Goal: Check status: Check status

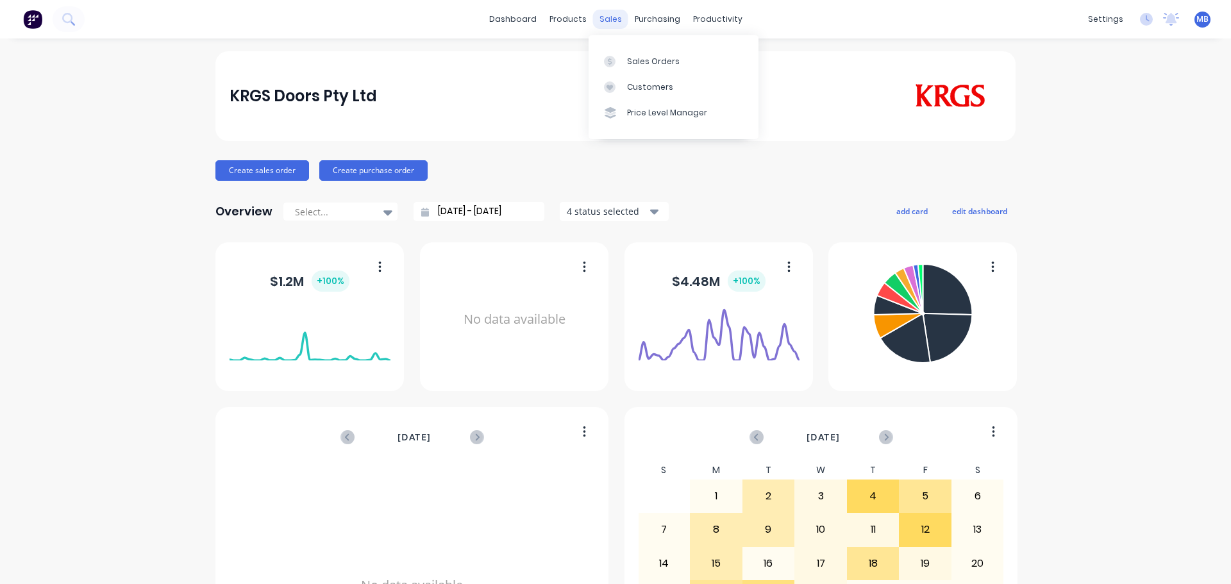
click at [609, 17] on div "sales" at bounding box center [610, 19] width 35 height 19
click at [634, 59] on div "Sales Orders" at bounding box center [653, 62] width 53 height 12
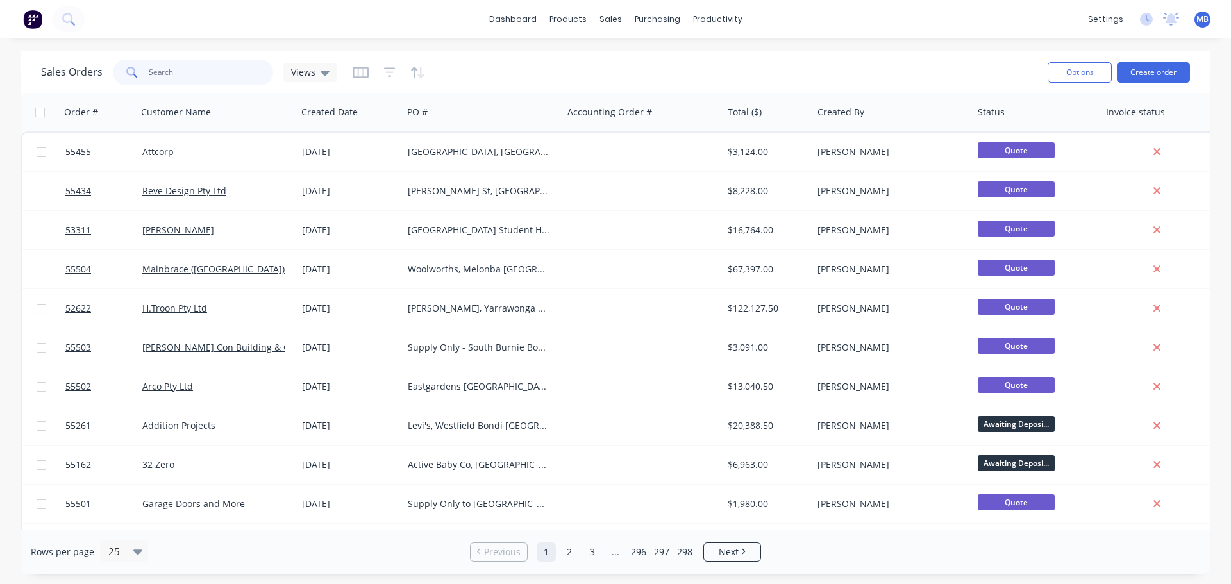
click at [165, 69] on input "text" at bounding box center [211, 73] width 125 height 26
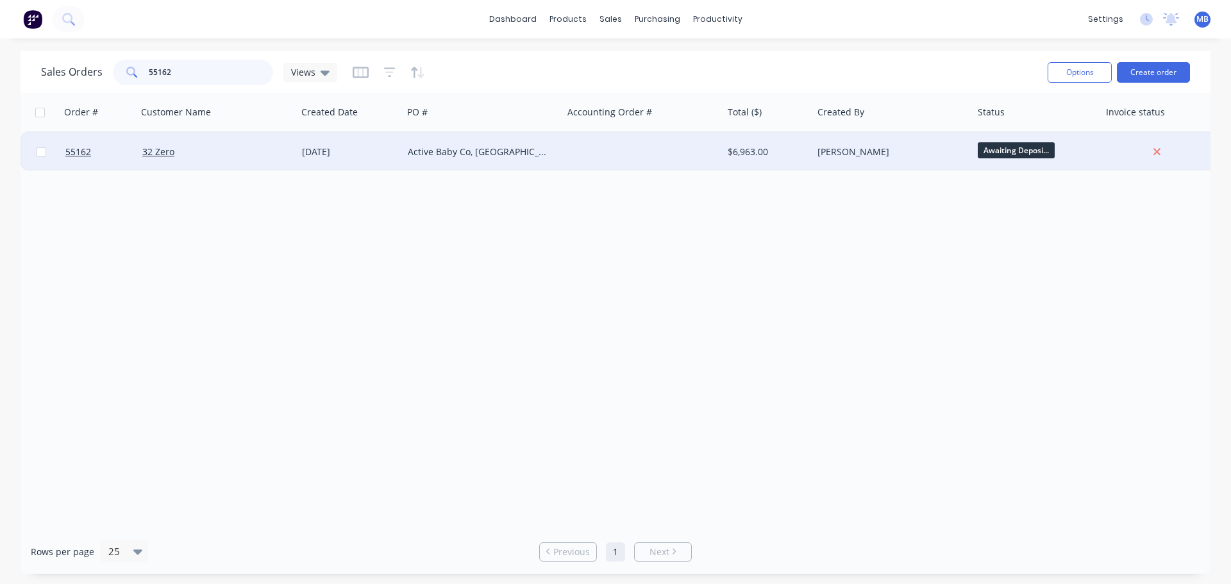
type input "55162"
click at [883, 148] on div "[PERSON_NAME]" at bounding box center [889, 152] width 142 height 13
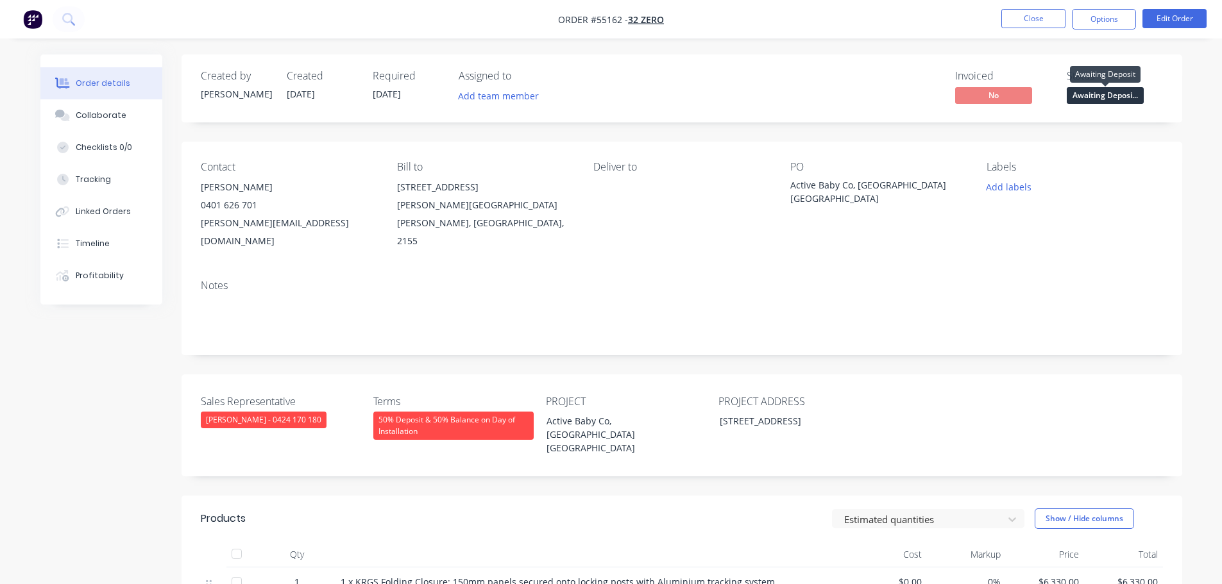
click at [1092, 95] on span "Awaiting Deposi..." at bounding box center [1105, 95] width 77 height 16
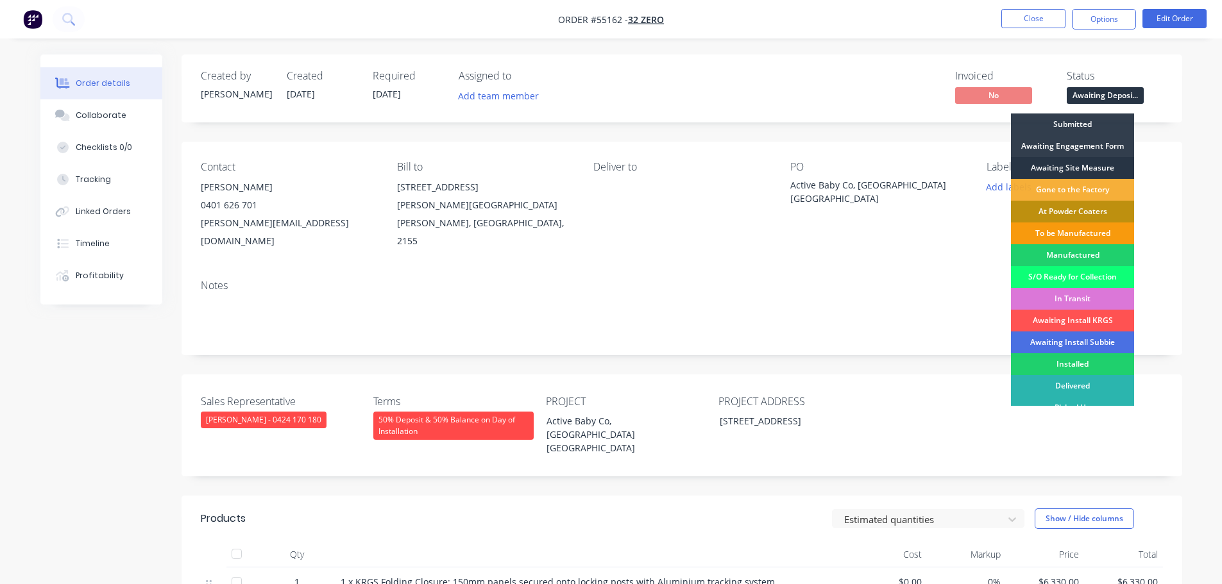
click at [1064, 171] on div "Awaiting Site Measure" at bounding box center [1072, 168] width 123 height 22
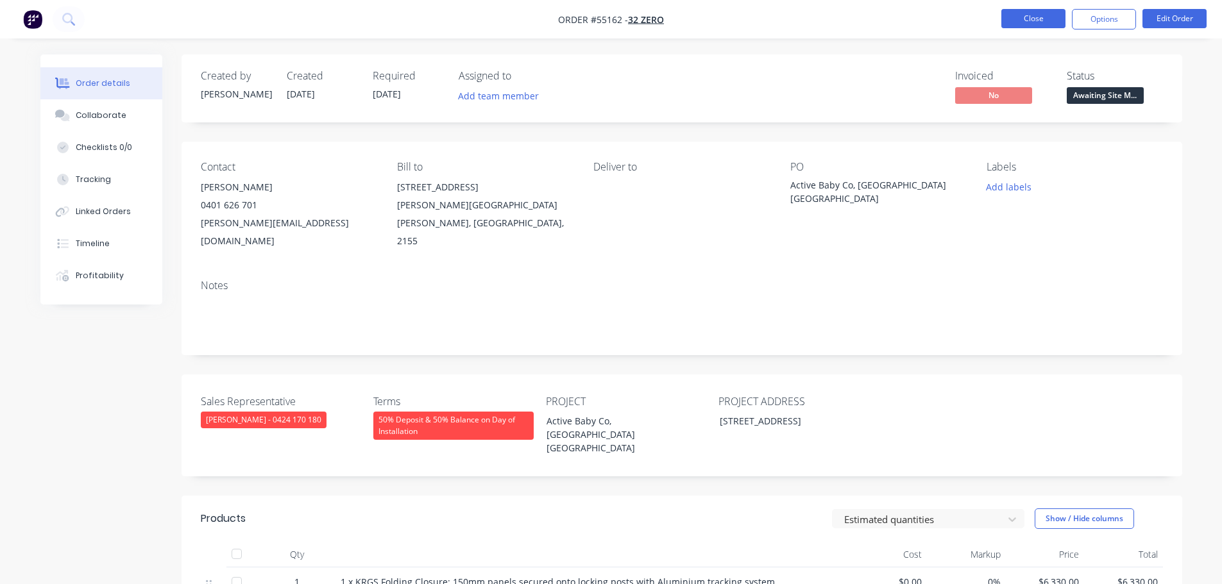
click at [1029, 22] on button "Close" at bounding box center [1033, 18] width 64 height 19
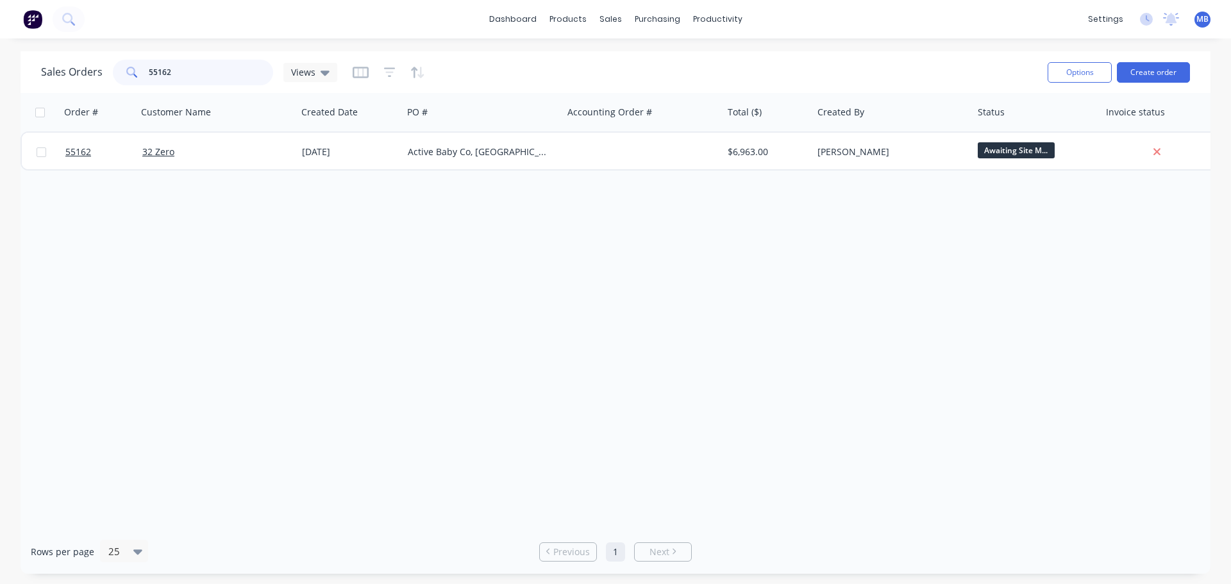
drag, startPoint x: 207, startPoint y: 78, endPoint x: 99, endPoint y: 76, distance: 108.4
click at [105, 76] on div "Sales Orders 55162 Views" at bounding box center [189, 73] width 296 height 26
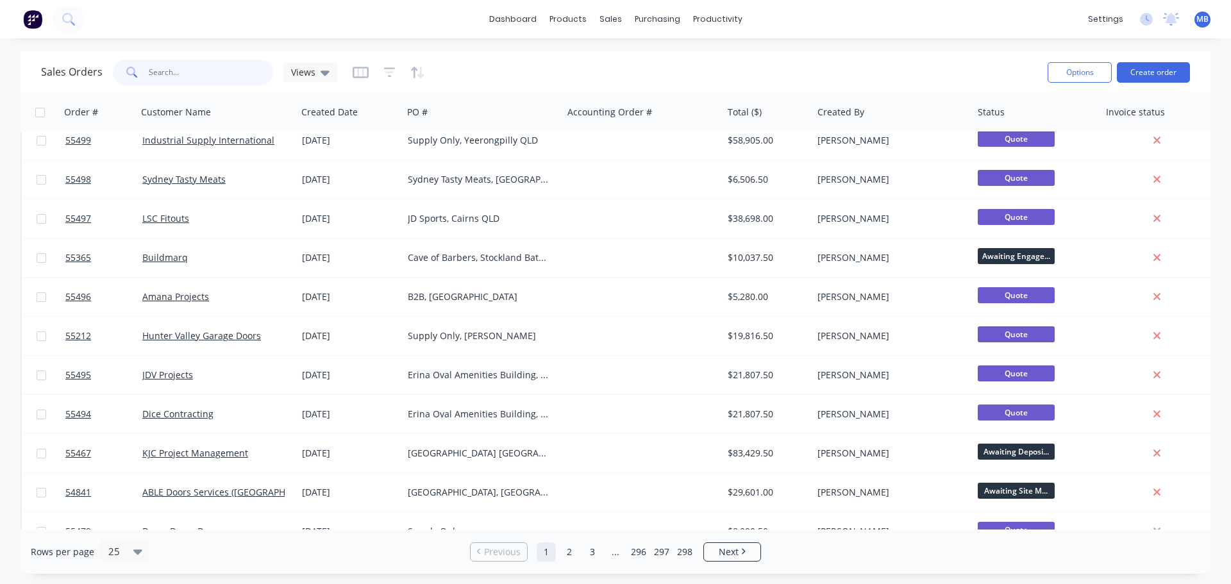
scroll to position [513, 0]
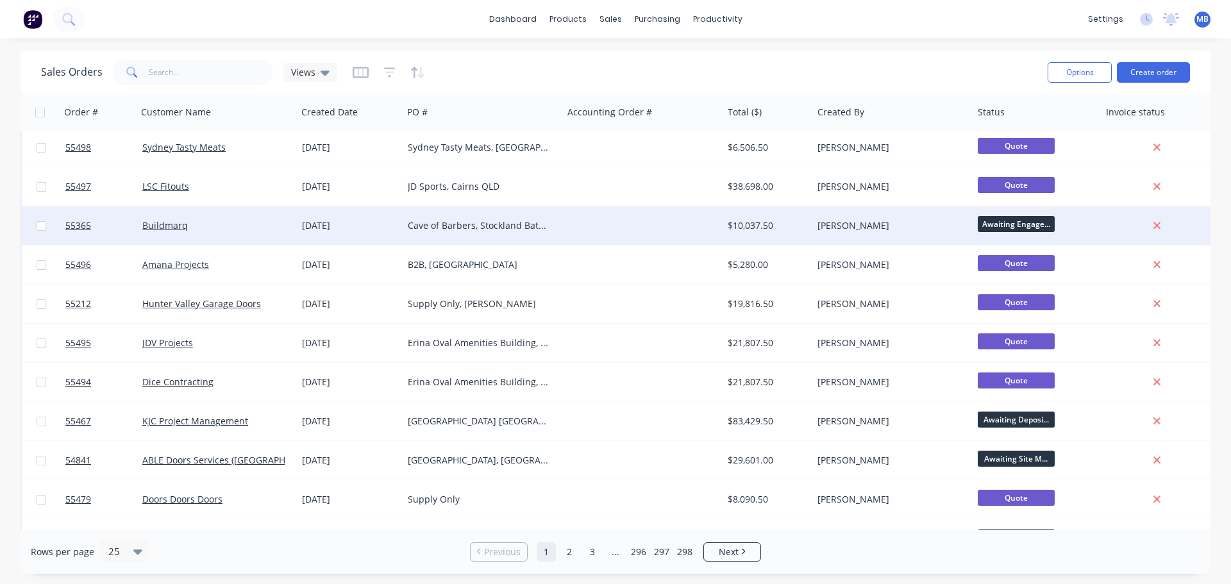
click at [888, 228] on div "[PERSON_NAME]" at bounding box center [889, 225] width 142 height 13
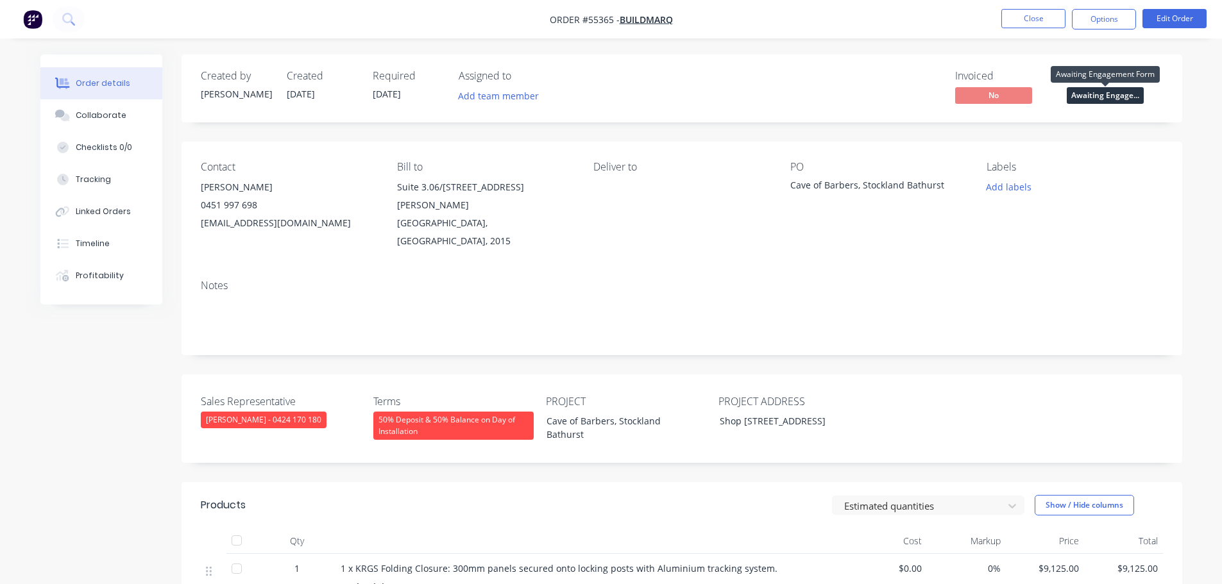
click at [1083, 103] on span "Awaiting Engage..." at bounding box center [1105, 95] width 77 height 16
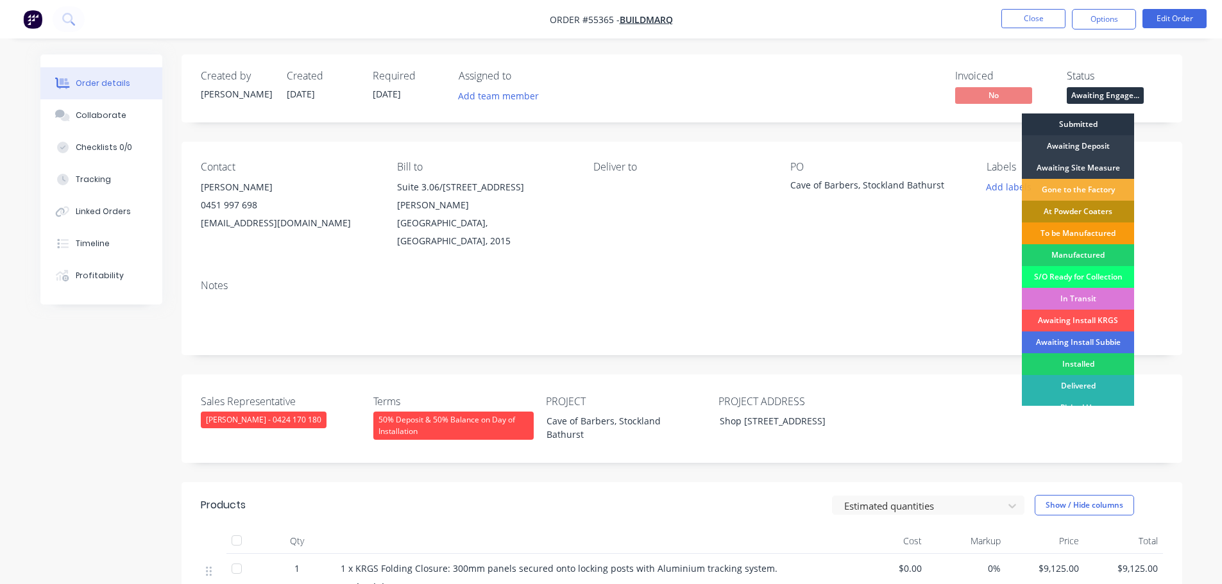
click at [1056, 128] on div "Submitted" at bounding box center [1078, 125] width 112 height 22
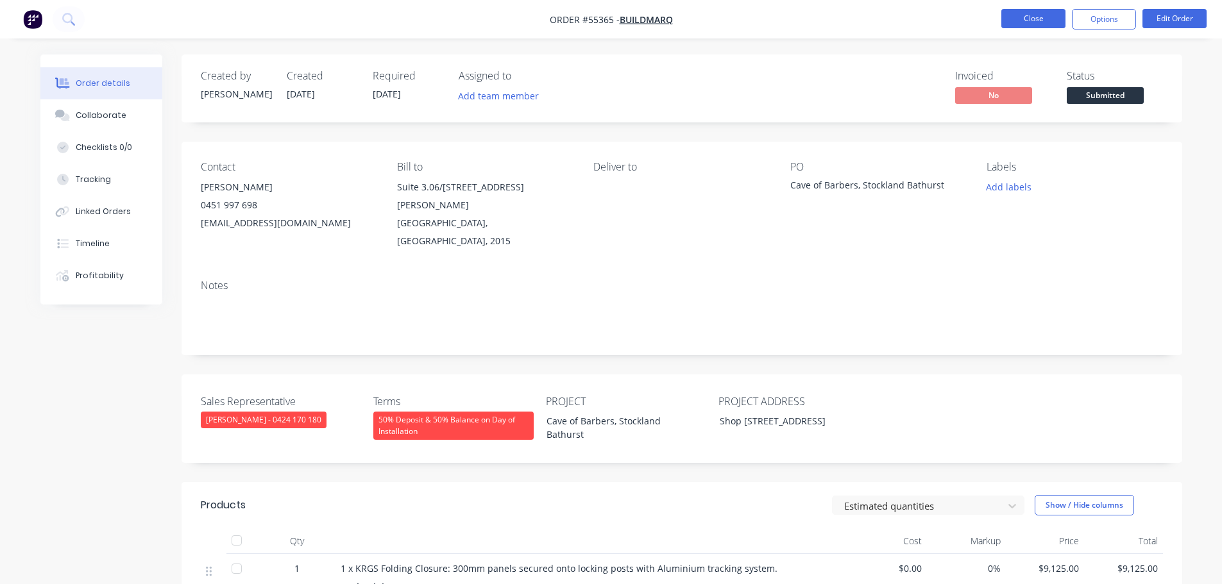
click at [1024, 20] on button "Close" at bounding box center [1033, 18] width 64 height 19
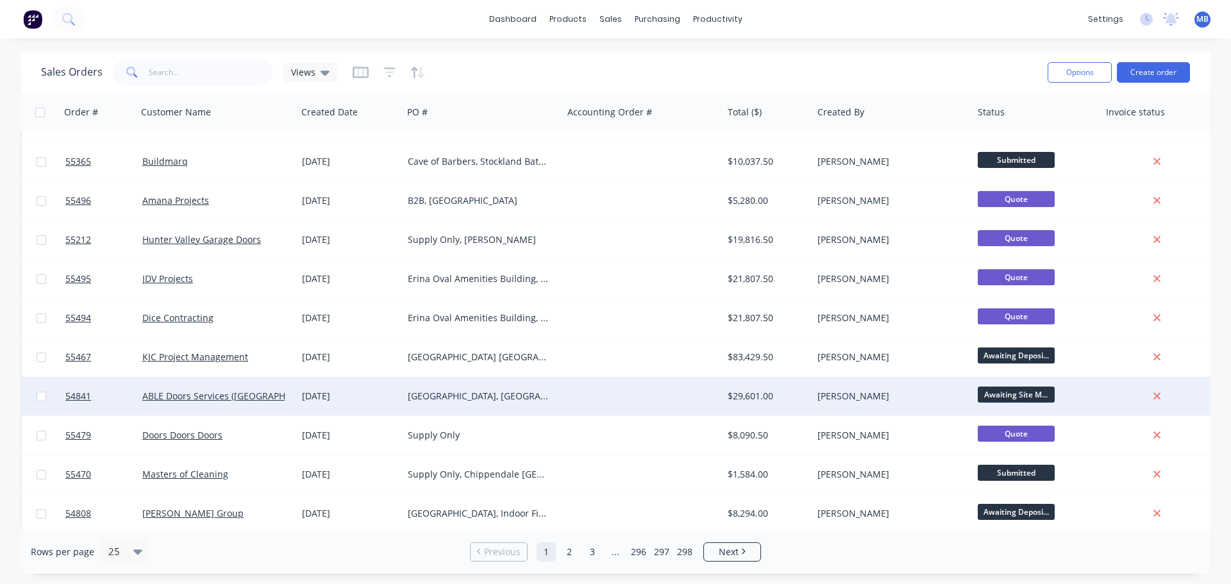
scroll to position [586, 0]
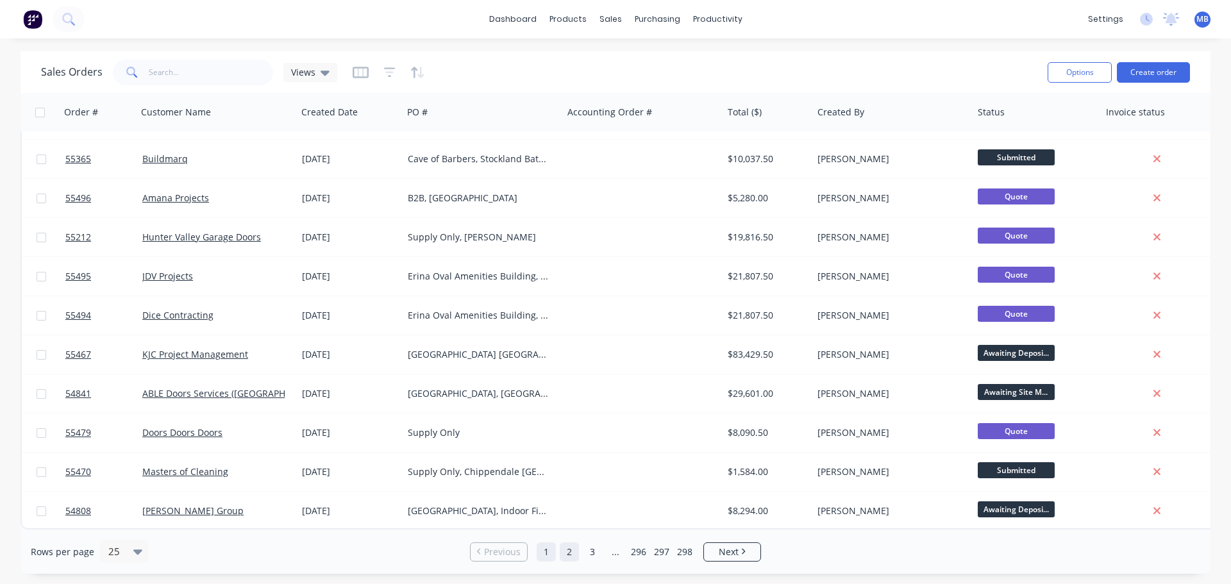
click at [570, 556] on link "2" at bounding box center [569, 552] width 19 height 19
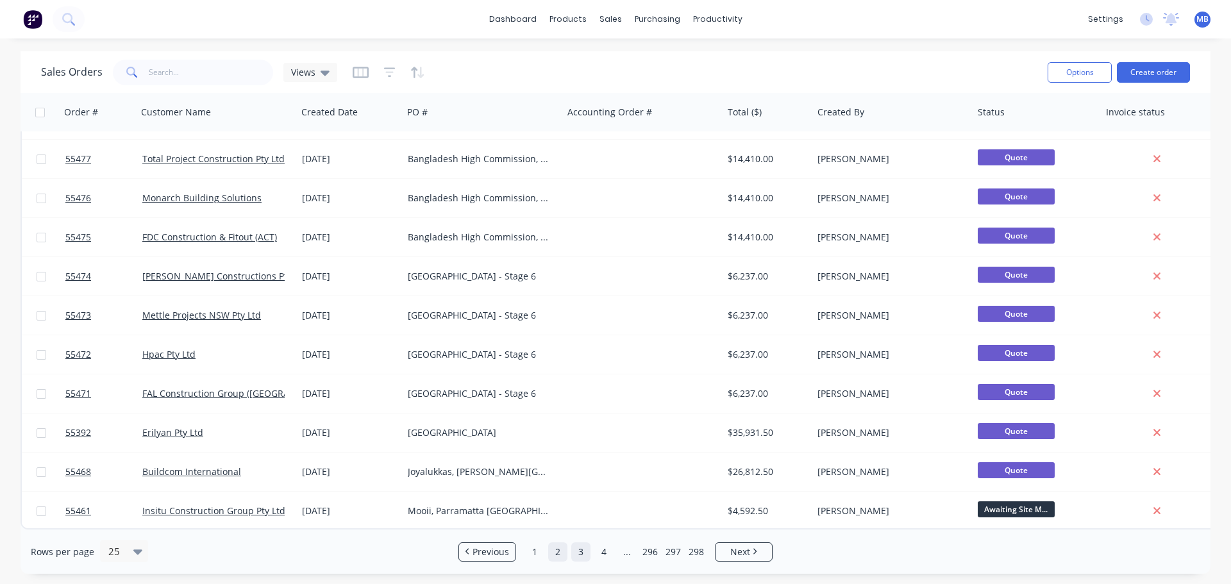
click at [579, 550] on link "3" at bounding box center [580, 552] width 19 height 19
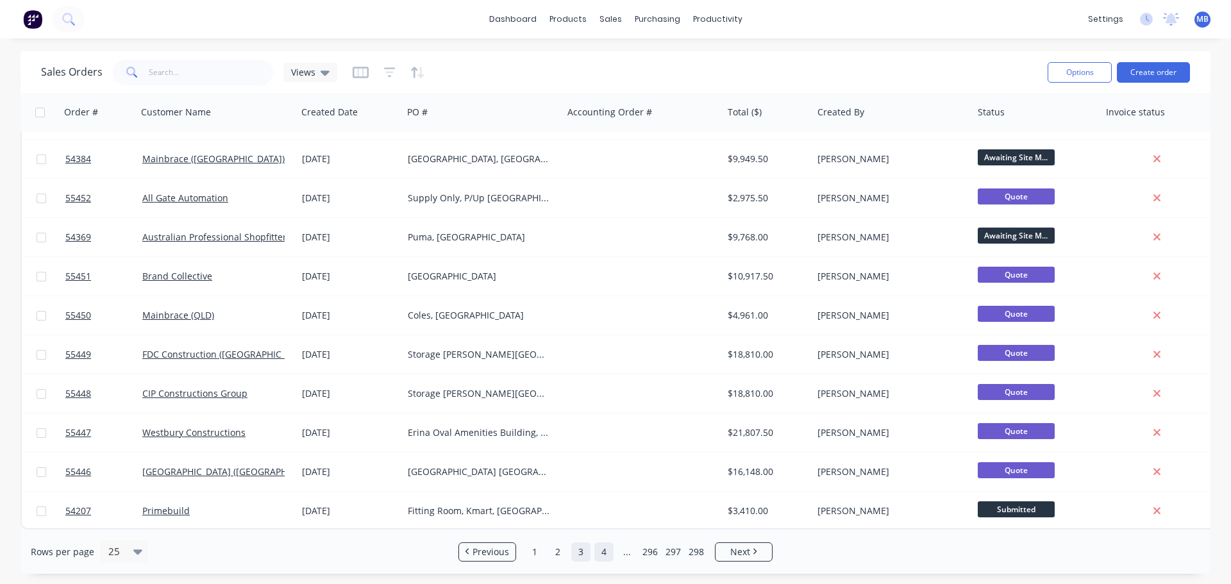
click at [605, 550] on link "4" at bounding box center [604, 552] width 19 height 19
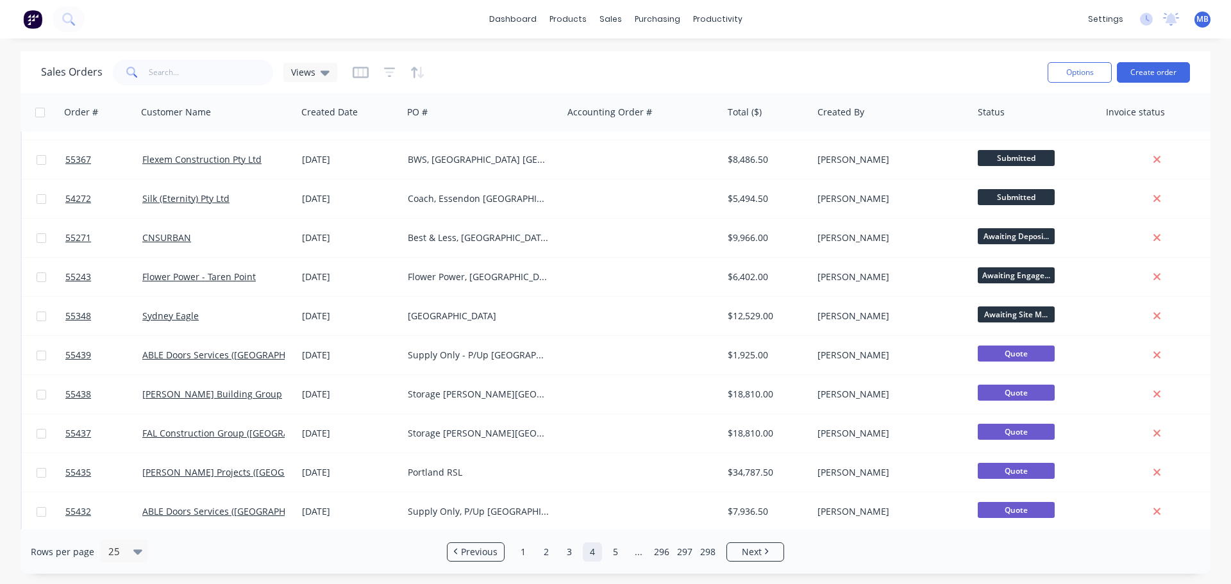
scroll to position [449, 0]
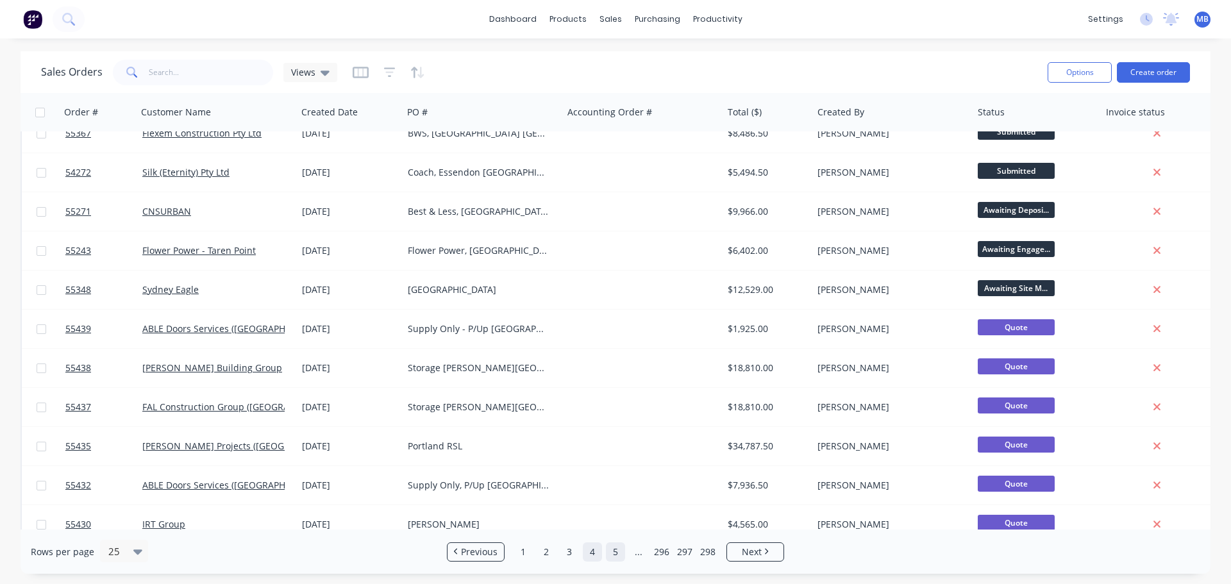
click at [613, 550] on link "5" at bounding box center [615, 552] width 19 height 19
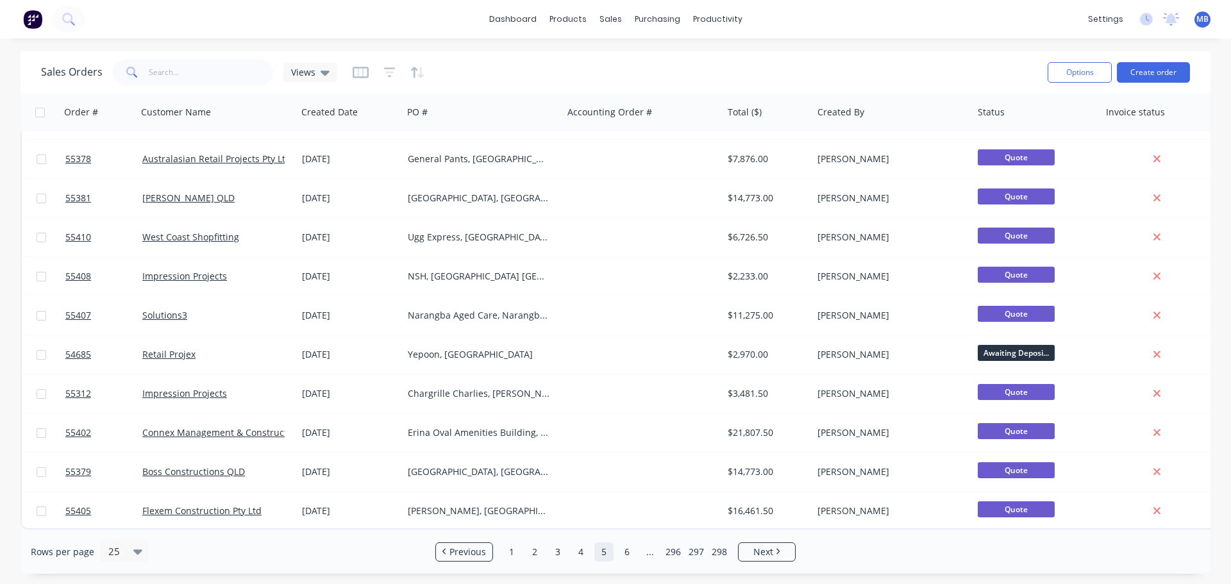
scroll to position [586, 0]
